Goal: Transaction & Acquisition: Download file/media

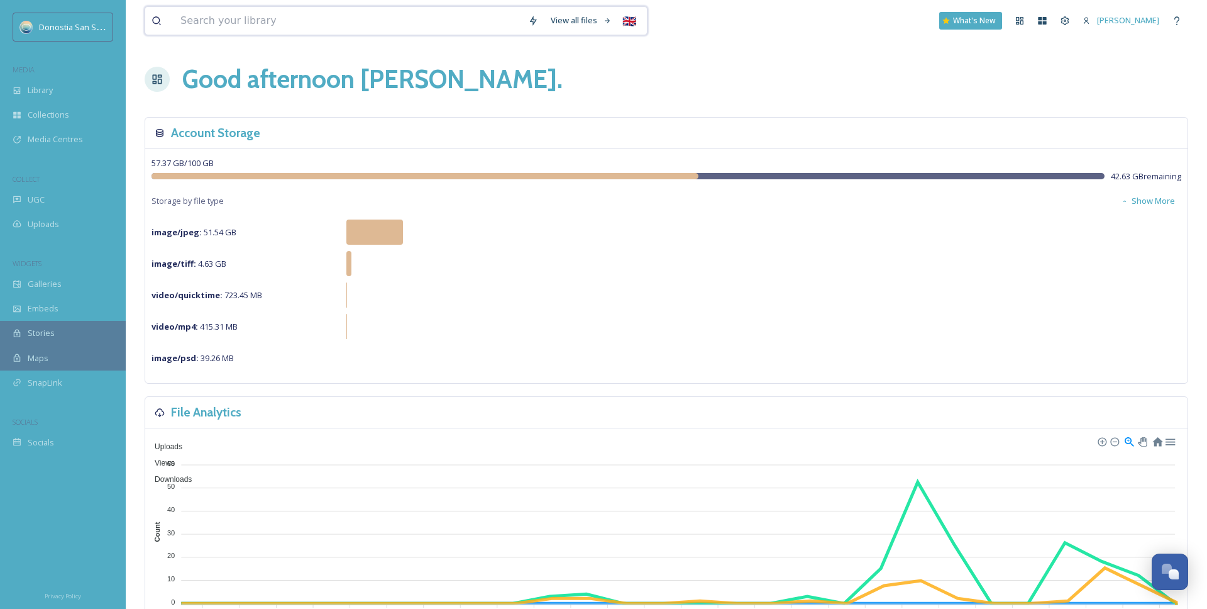
click at [250, 27] on input at bounding box center [348, 21] width 348 height 28
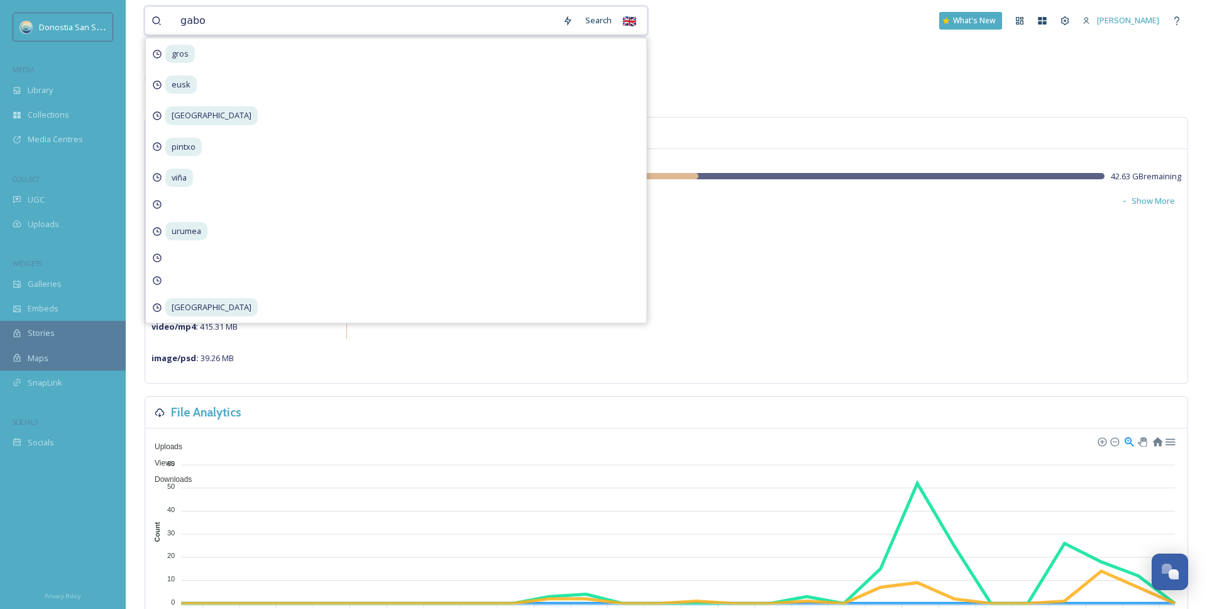
type input "[GEOGRAPHIC_DATA]"
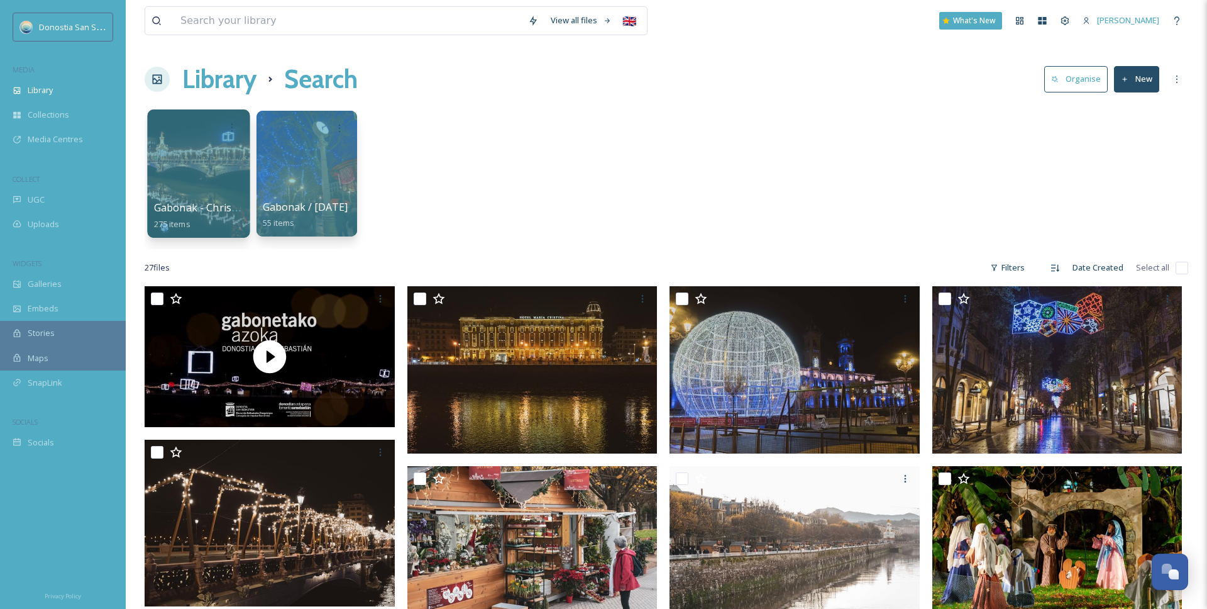
click at [231, 205] on span "Gabonak - Christmas" at bounding box center [204, 208] width 101 height 14
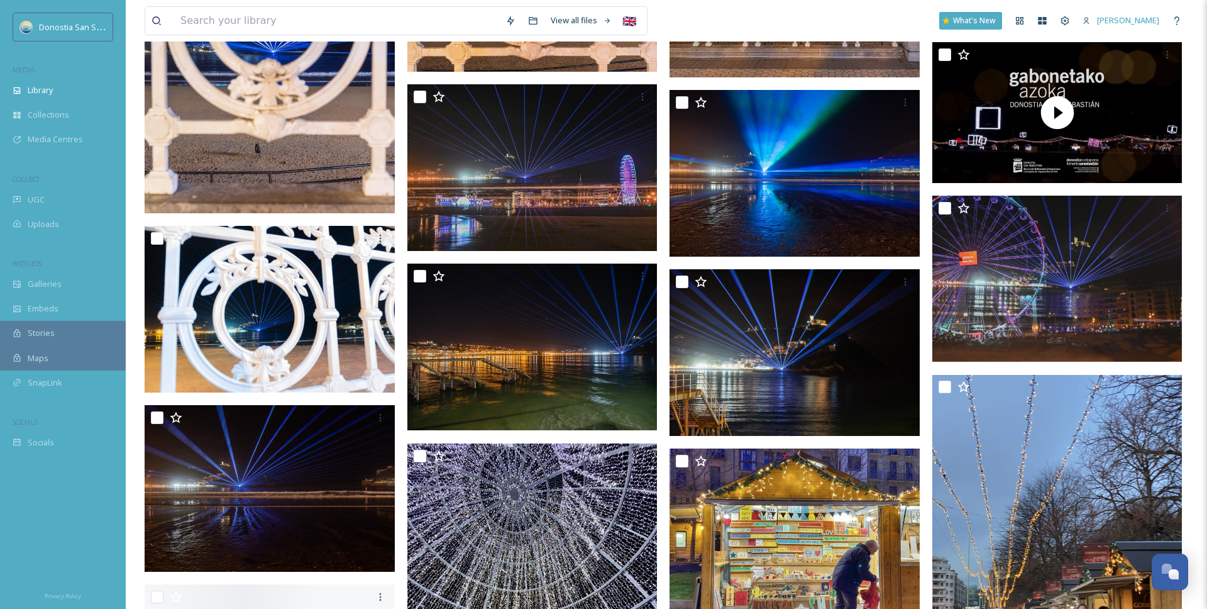
scroll to position [1907, 0]
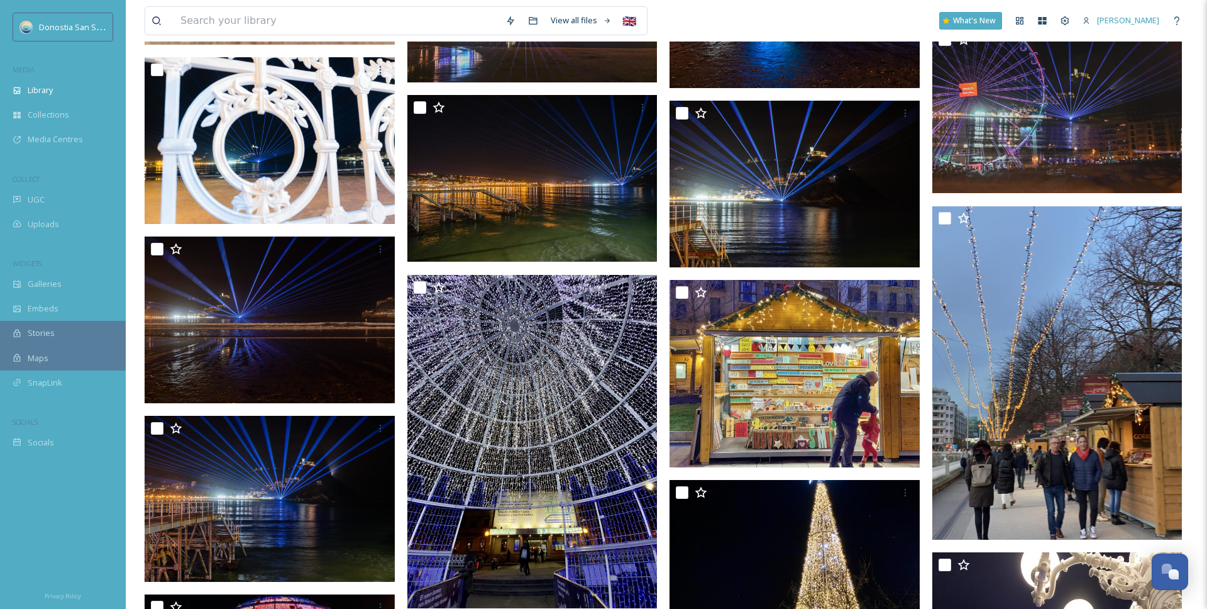
scroll to position [2224, 0]
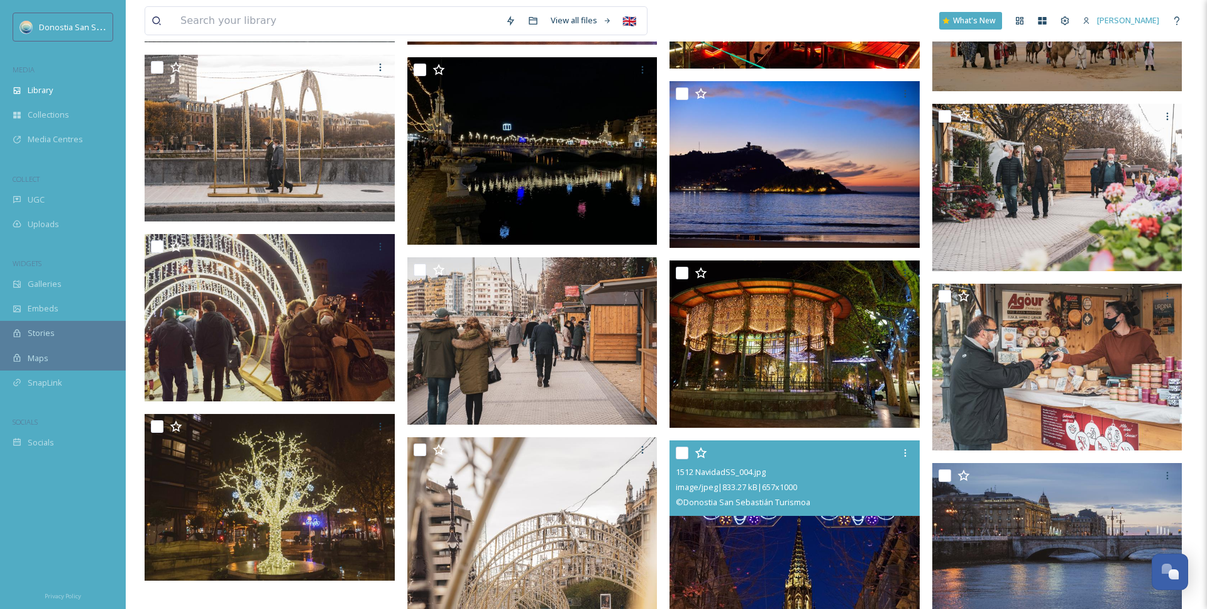
scroll to position [14734, 0]
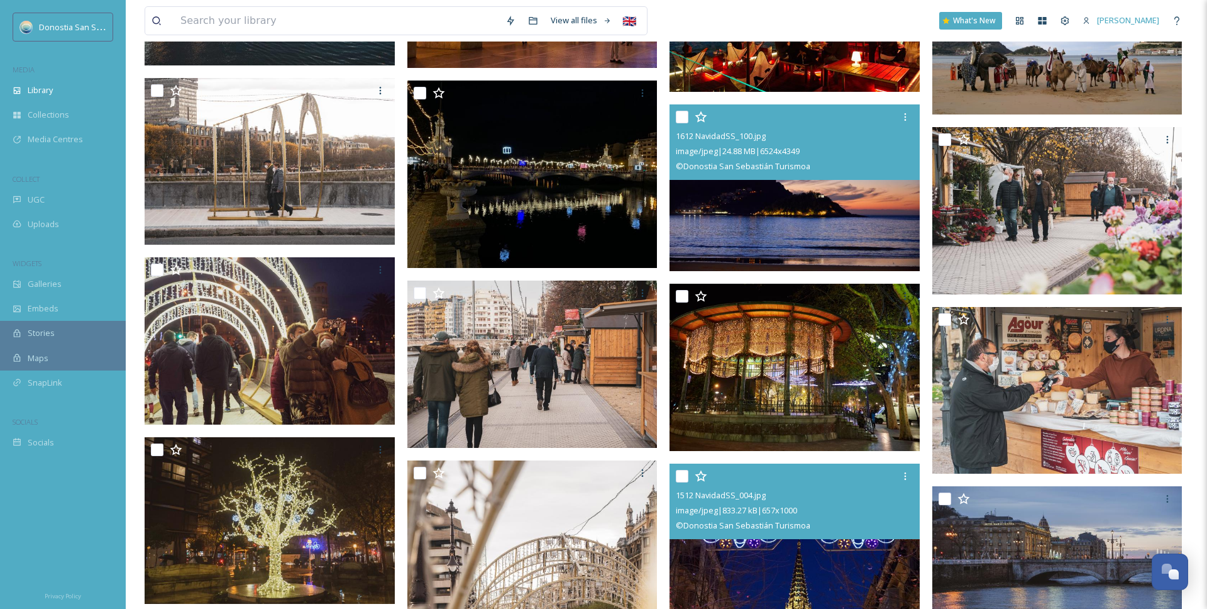
click at [717, 239] on img at bounding box center [795, 187] width 250 height 167
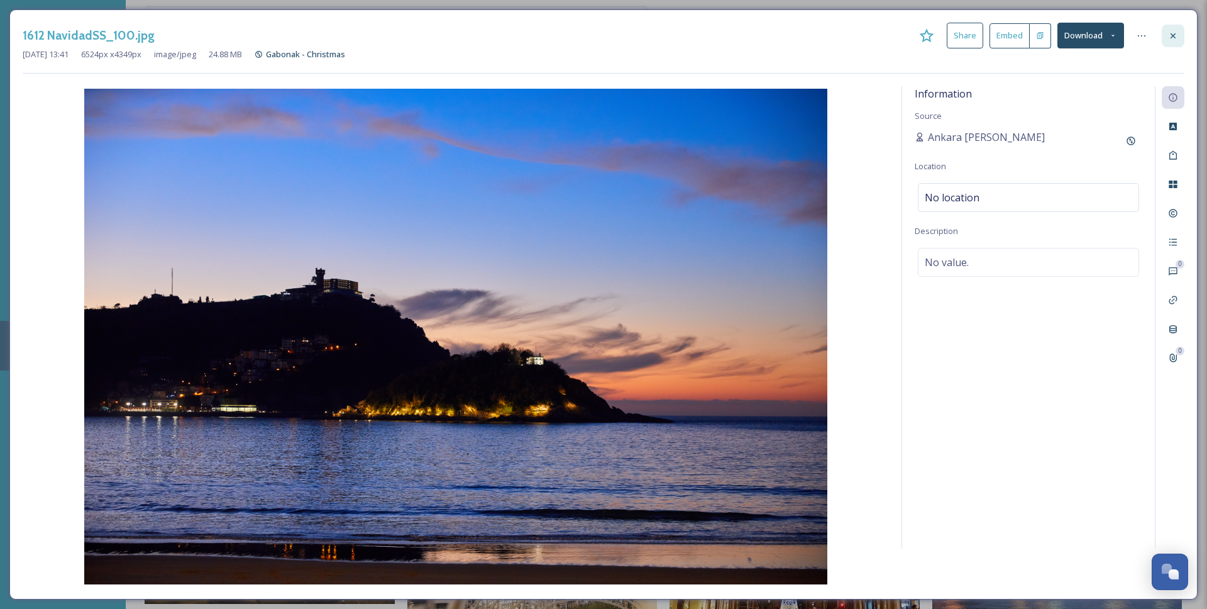
click at [1168, 31] on icon at bounding box center [1173, 36] width 10 height 10
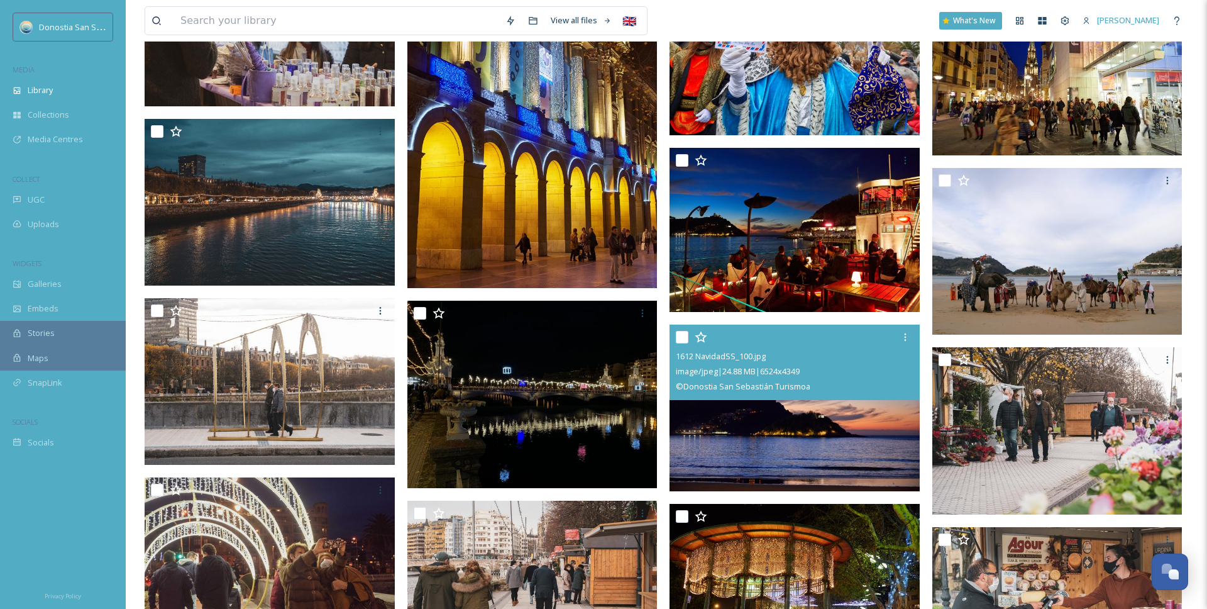
scroll to position [14510, 0]
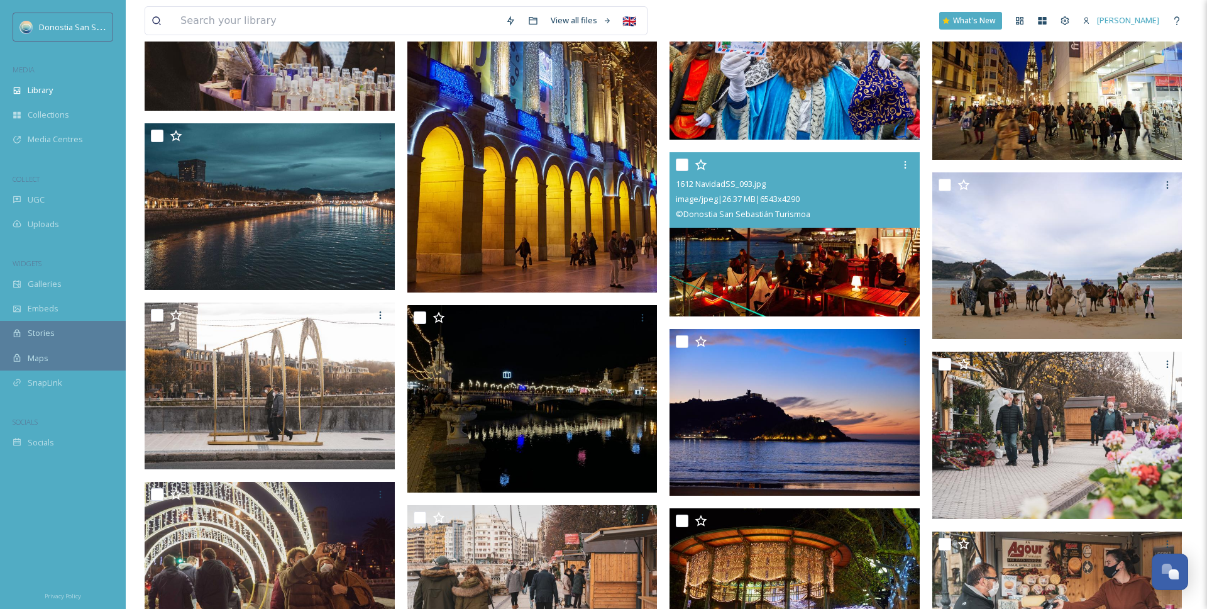
click at [715, 284] on img at bounding box center [795, 234] width 250 height 164
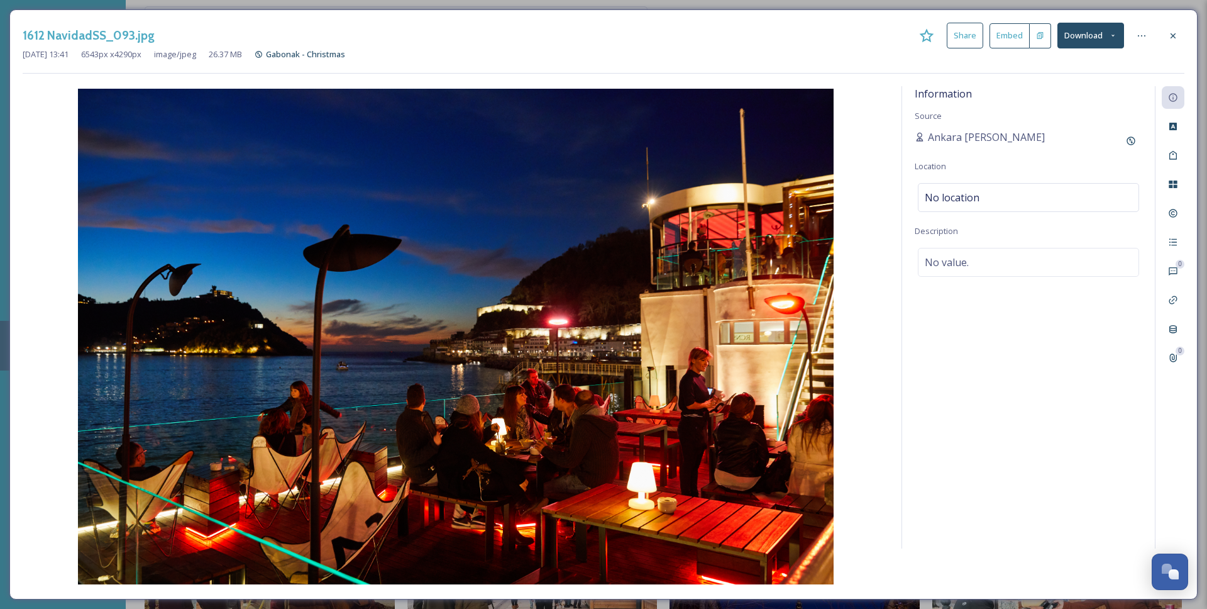
click at [1174, 32] on icon at bounding box center [1173, 36] width 10 height 10
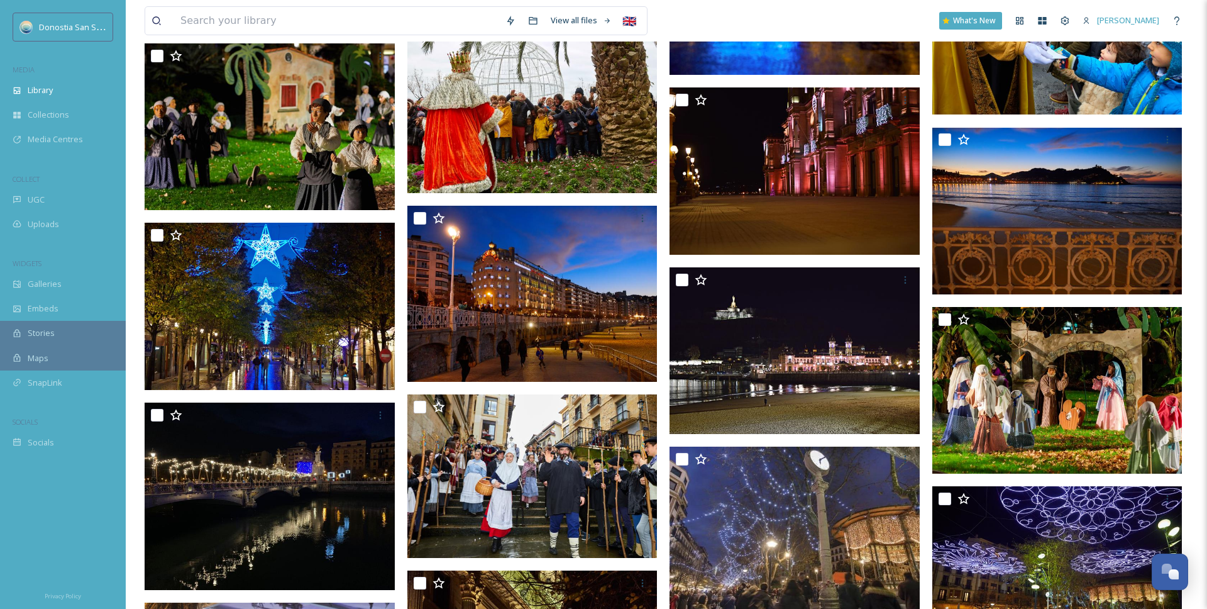
scroll to position [13850, 0]
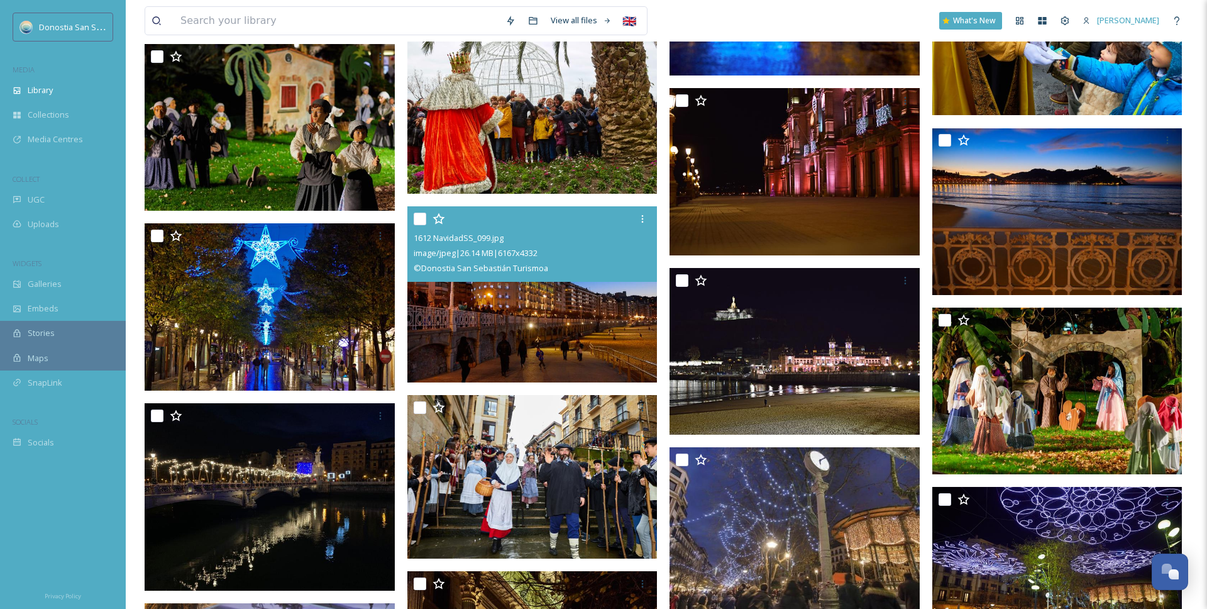
click at [630, 358] on img at bounding box center [532, 294] width 250 height 176
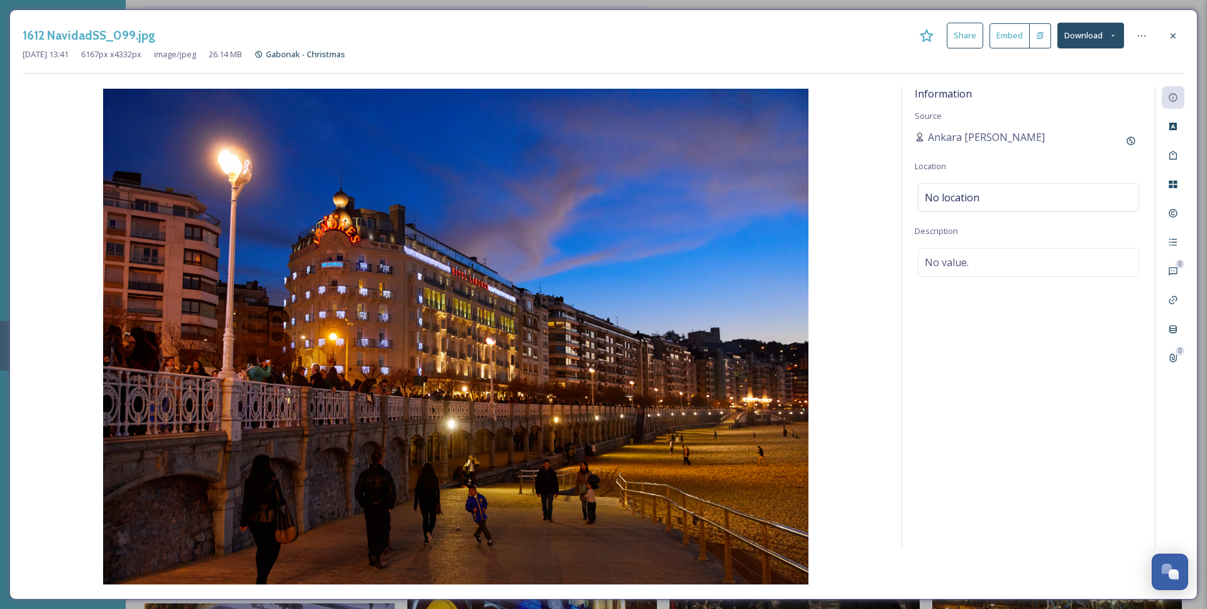
click at [1094, 43] on button "Download" at bounding box center [1090, 36] width 67 height 26
click at [1075, 63] on span "Download Original (6167 x 4332)" at bounding box center [1057, 64] width 119 height 12
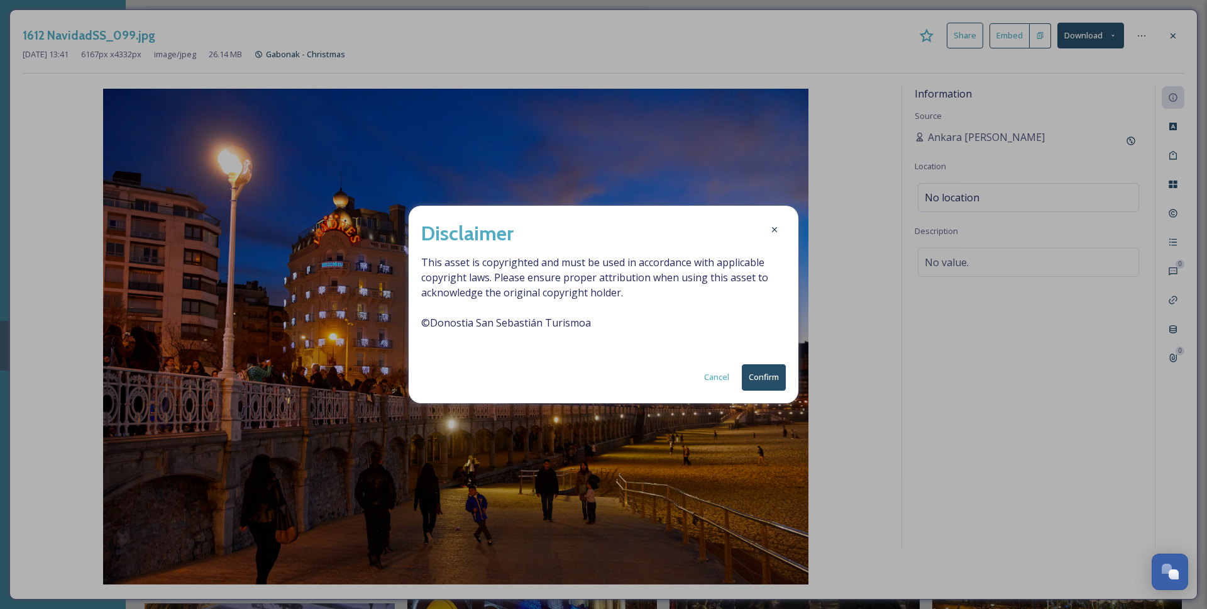
click at [773, 372] on button "Confirm" at bounding box center [764, 377] width 44 height 26
